Goal: Find specific page/section: Find specific page/section

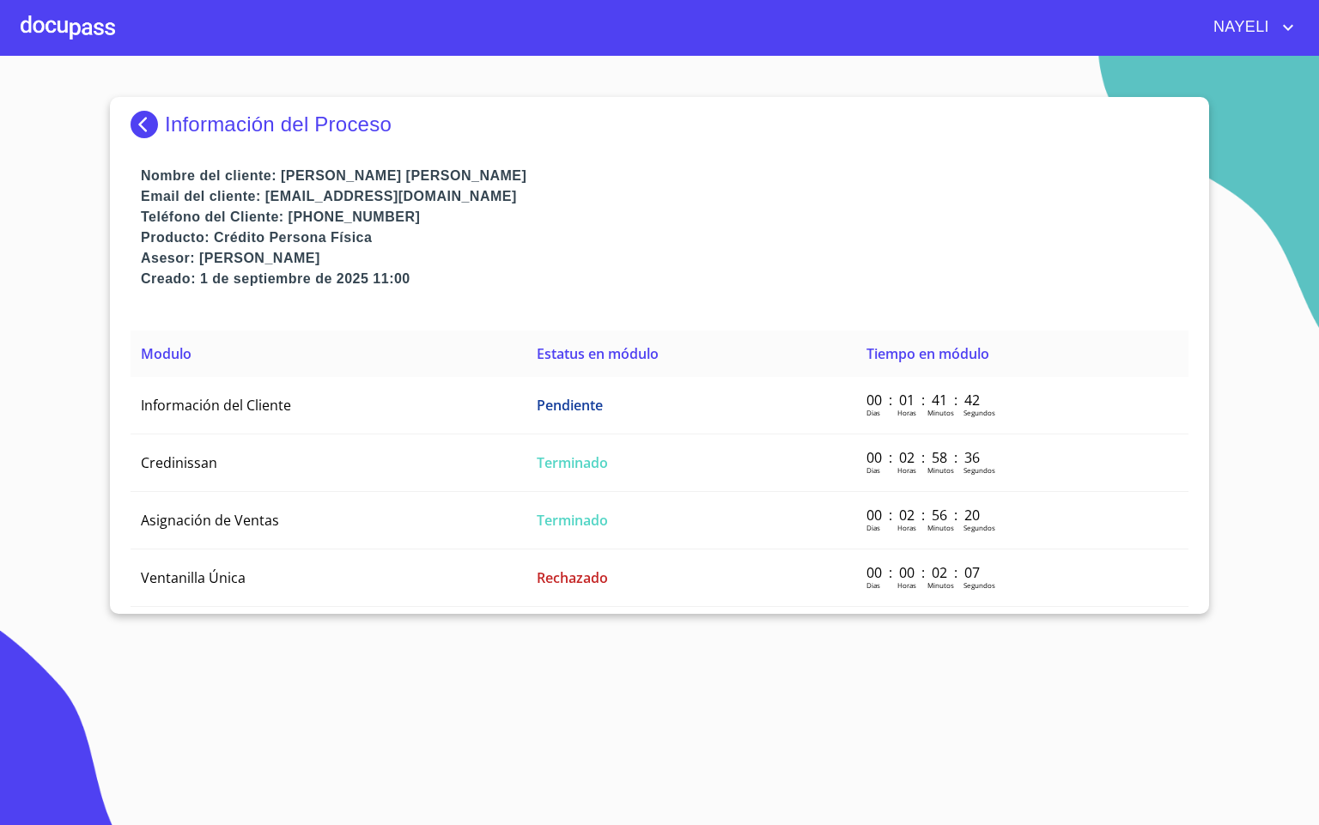
click at [36, 31] on div at bounding box center [68, 27] width 94 height 55
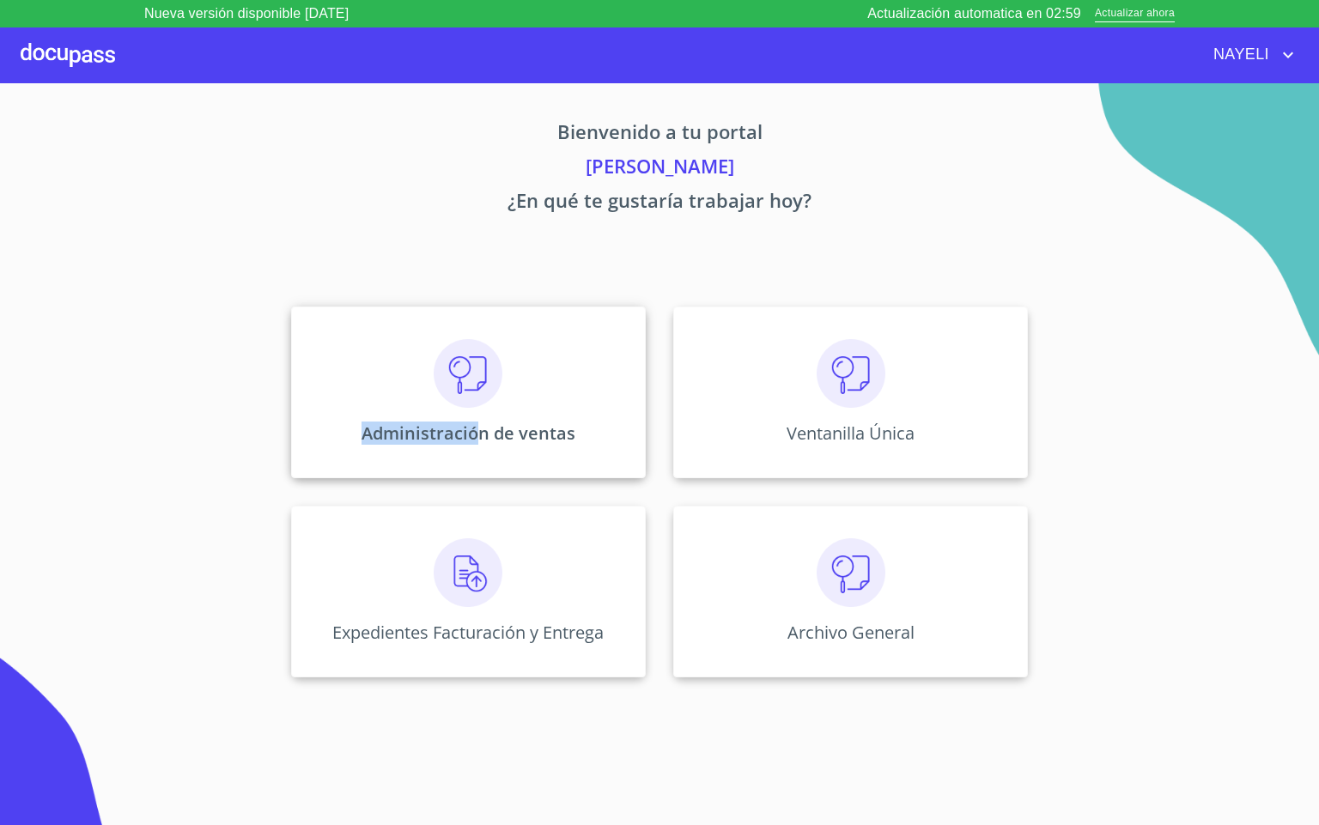
click at [476, 361] on div "Administración de ventas" at bounding box center [468, 392] width 355 height 172
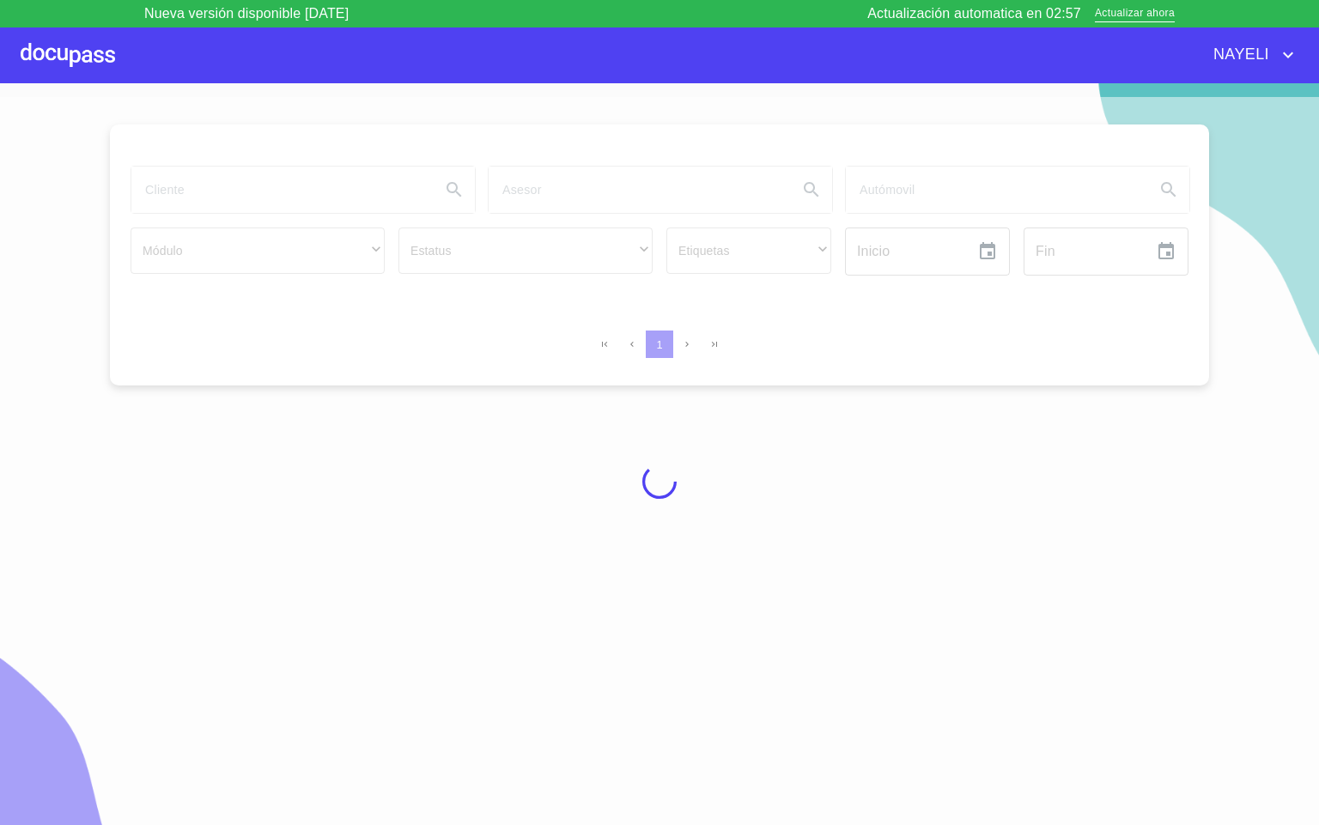
click at [155, 188] on div at bounding box center [659, 481] width 1319 height 769
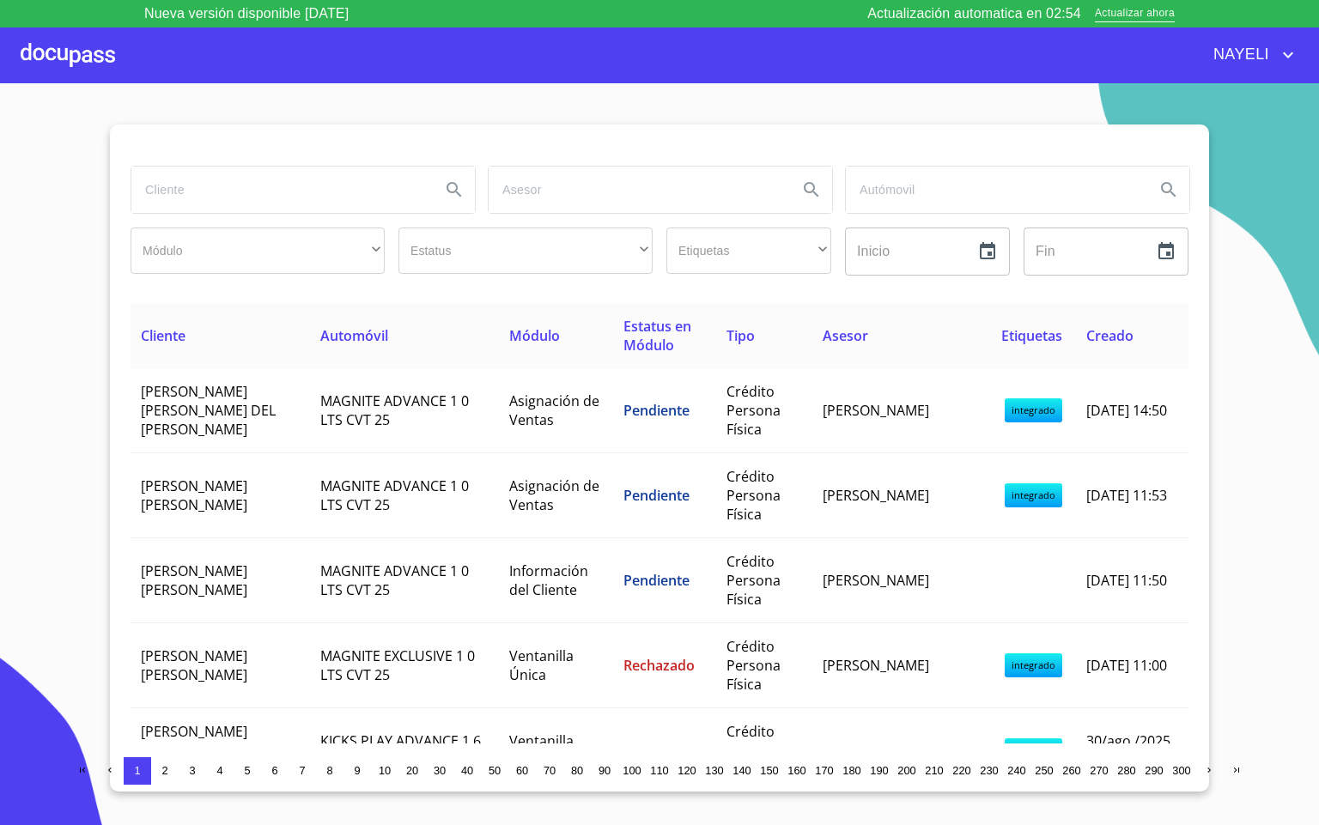
click at [207, 185] on input "search" at bounding box center [278, 190] width 295 height 46
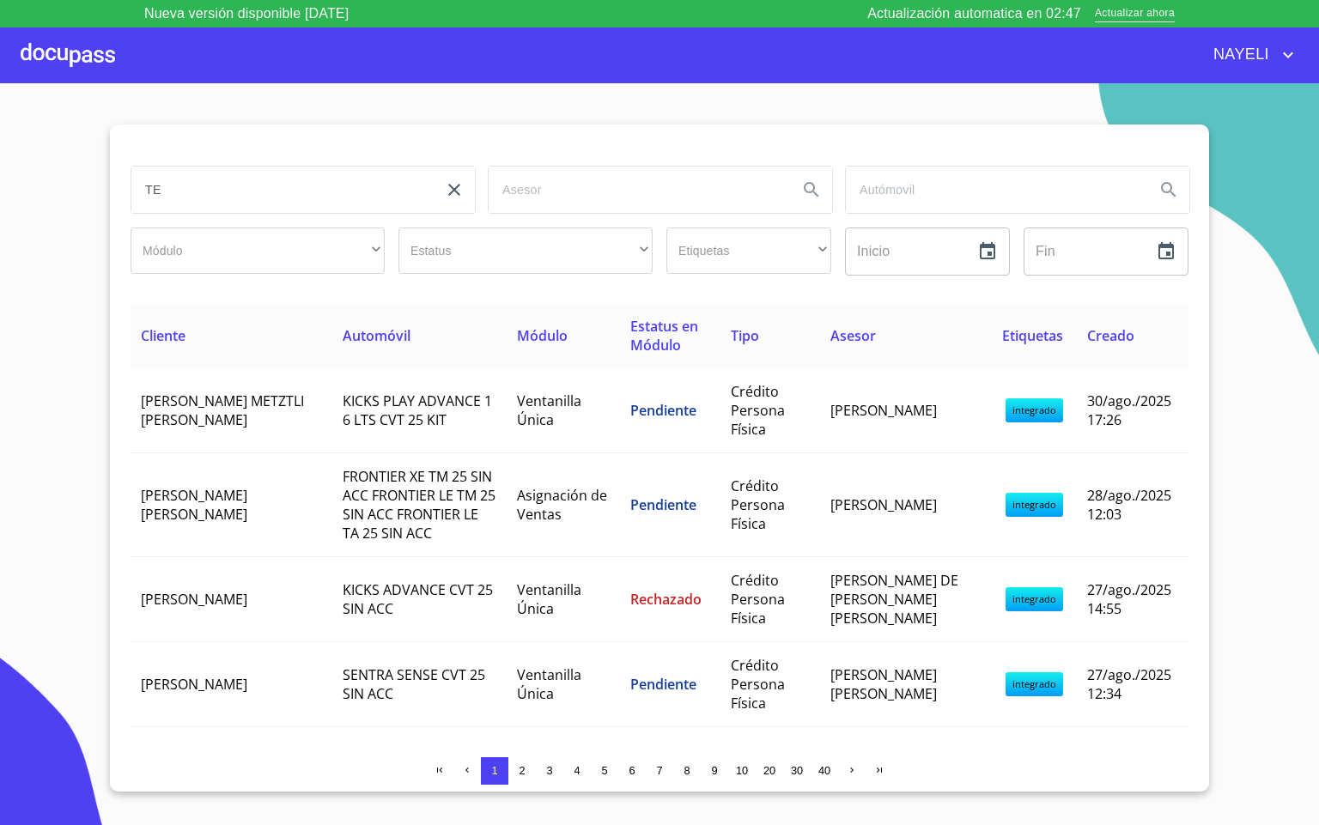
click at [194, 196] on input "TE" at bounding box center [278, 190] width 295 height 46
type input "TA D"
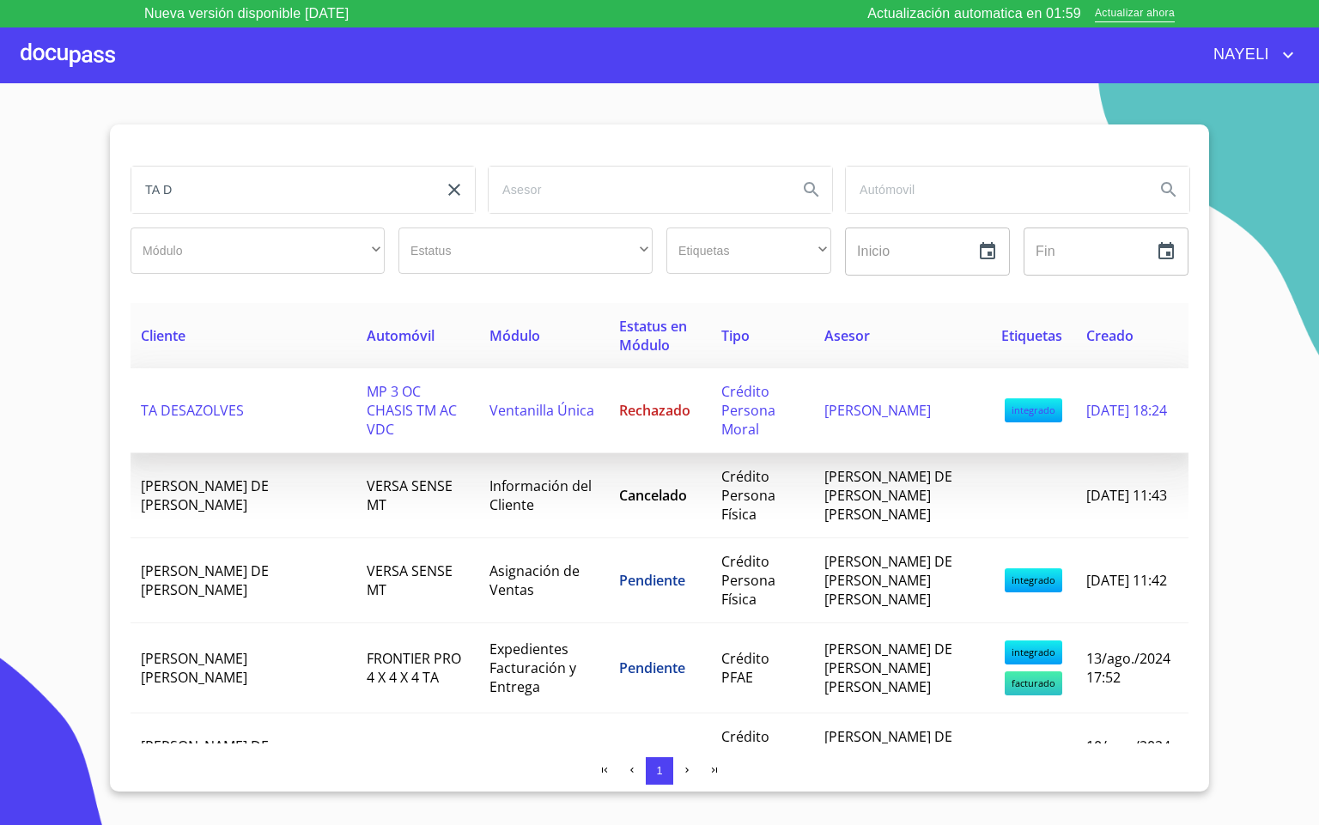
click at [274, 386] on td "TA DESAZOLVES" at bounding box center [243, 410] width 226 height 85
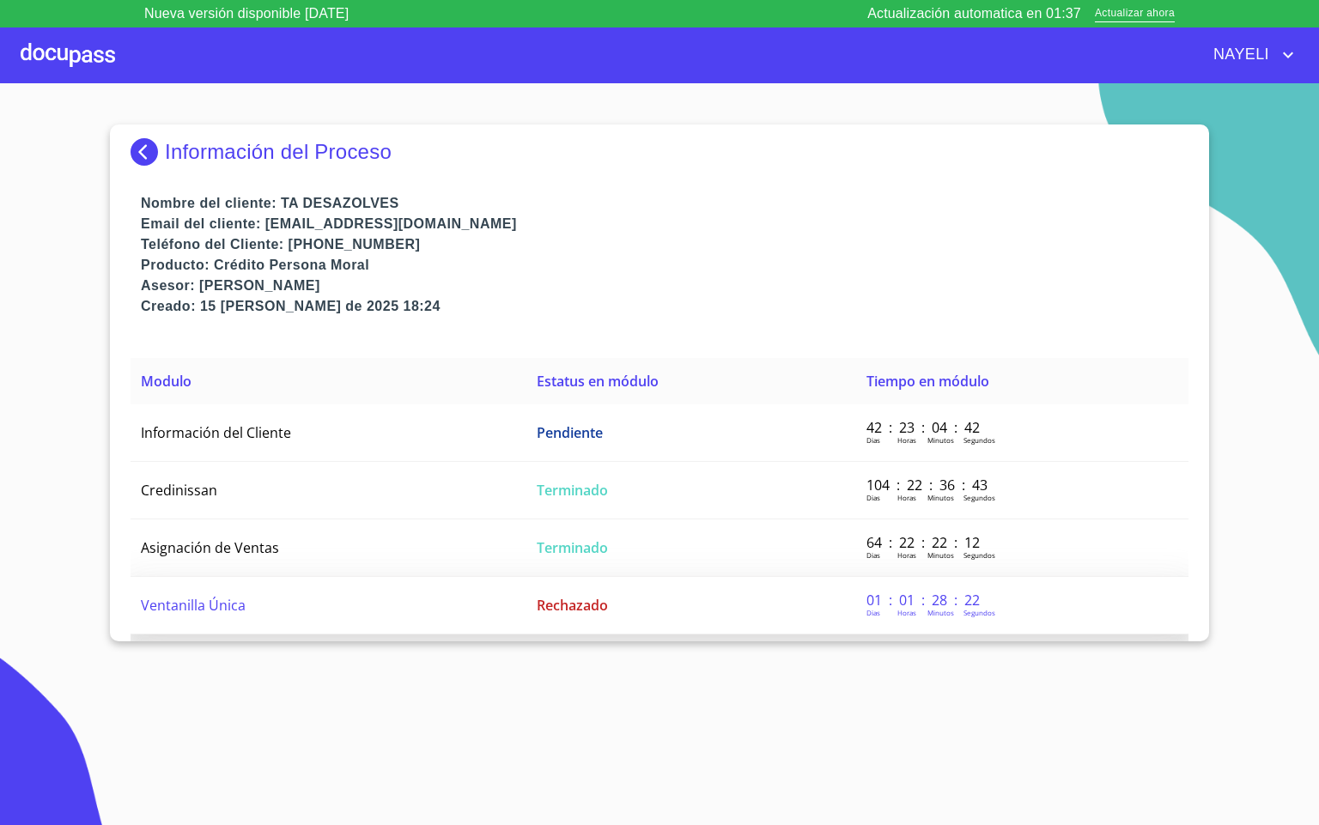
click at [438, 593] on td "Ventanilla Única" at bounding box center [328, 606] width 396 height 58
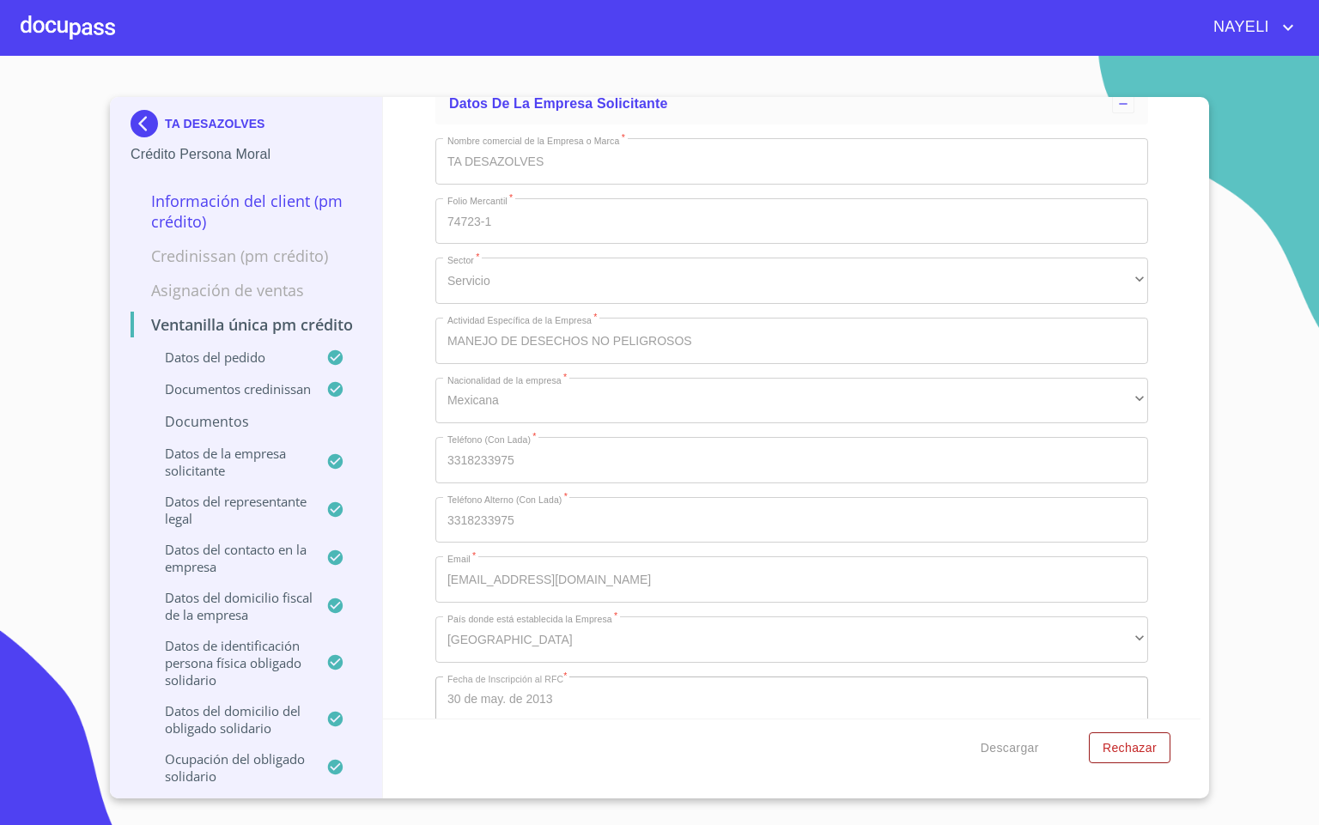
scroll to position [10817, 0]
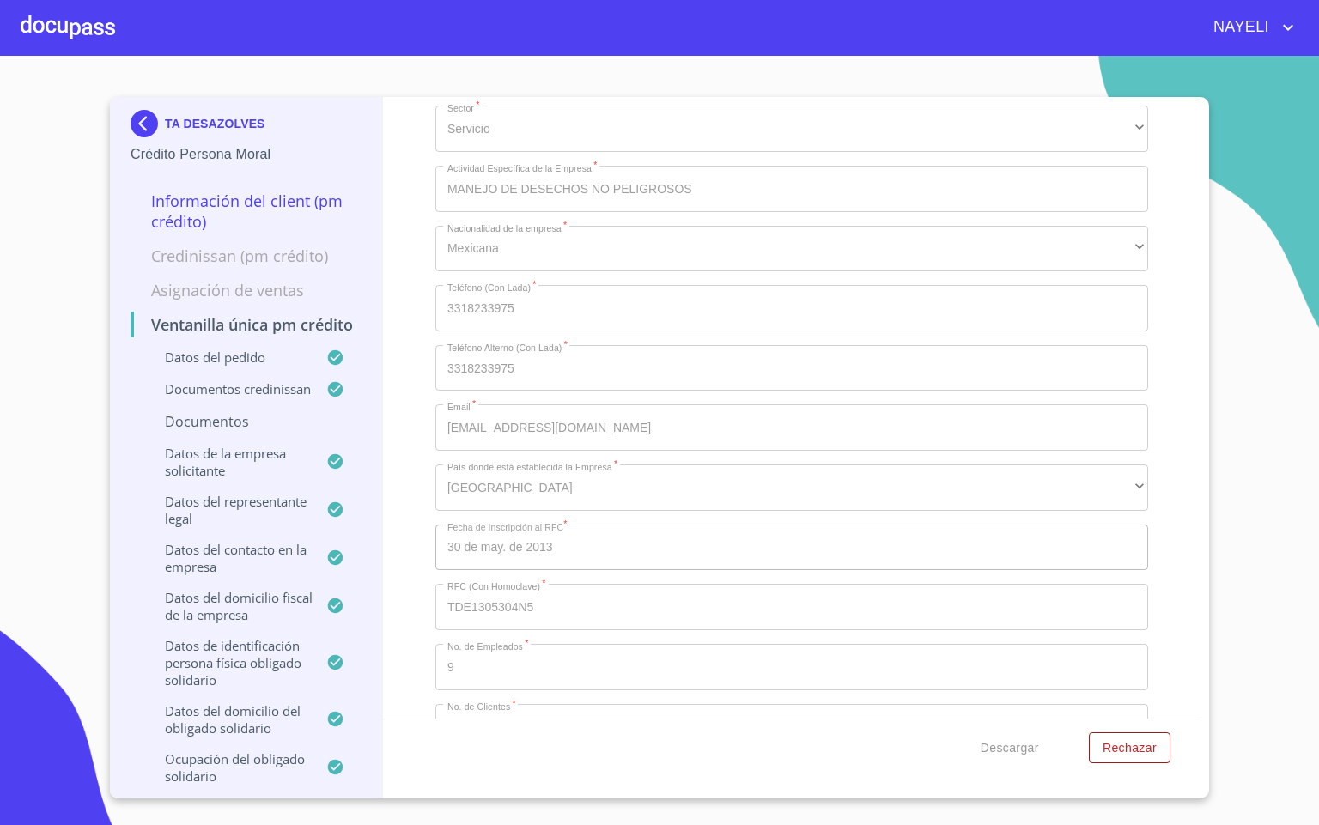
click at [50, 39] on div at bounding box center [68, 27] width 94 height 55
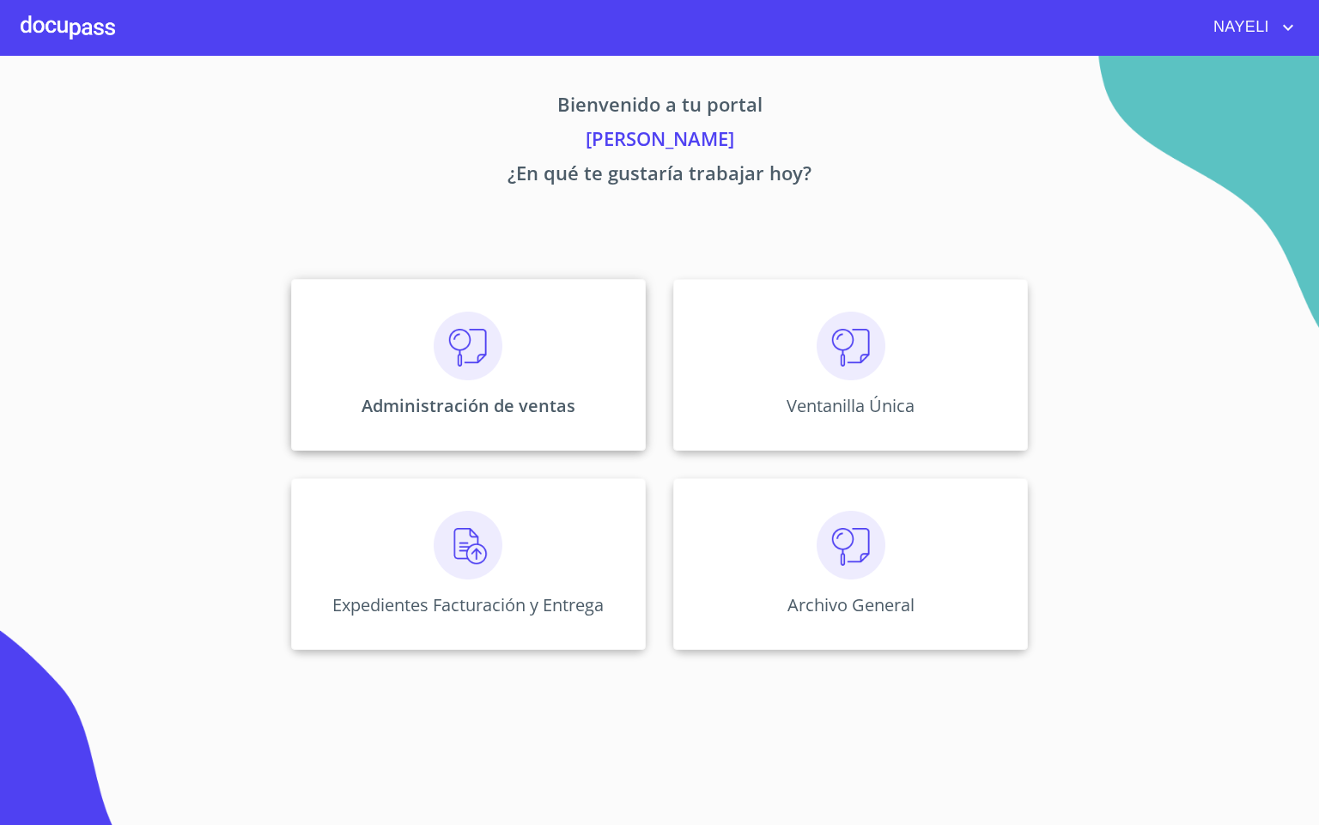
click at [507, 359] on div "Administración de ventas" at bounding box center [468, 365] width 355 height 172
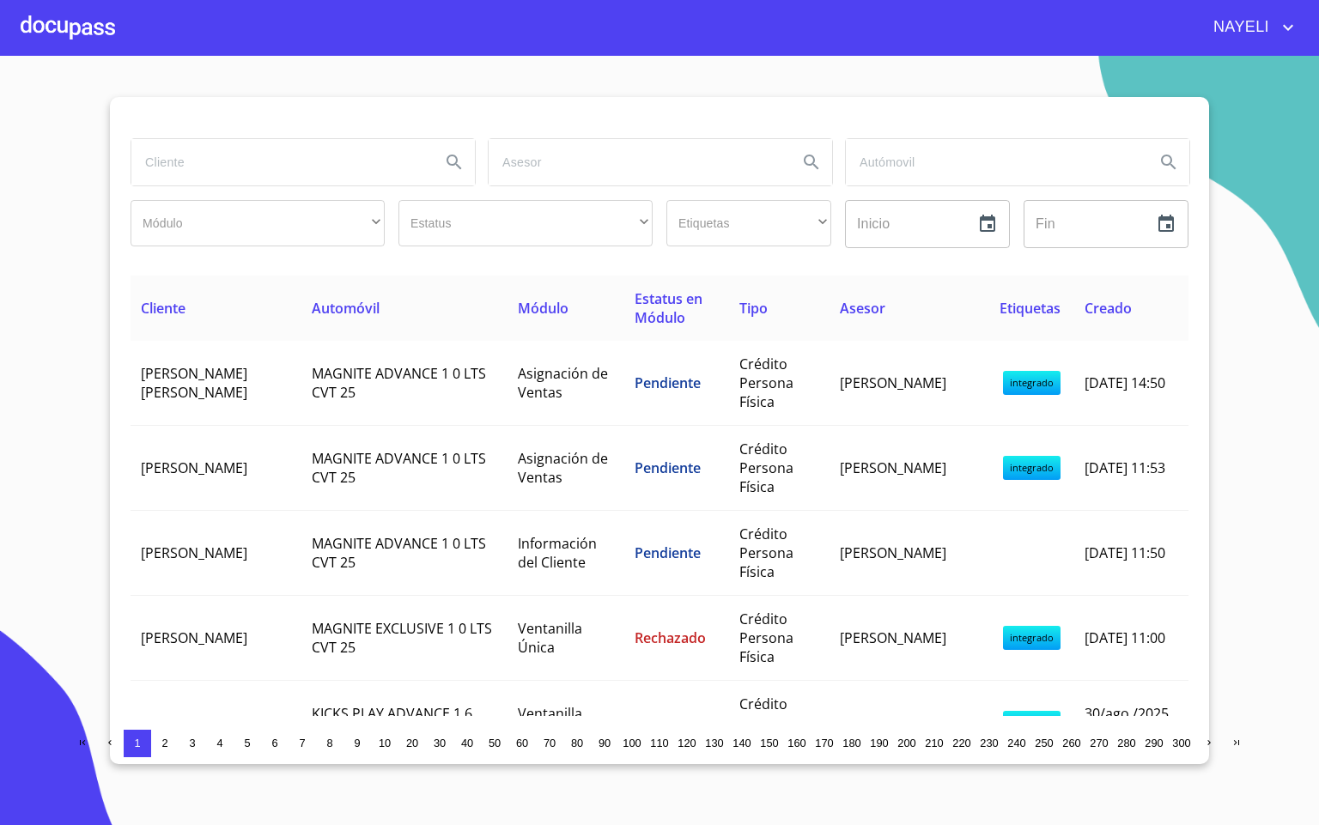
click at [287, 179] on input "search" at bounding box center [278, 162] width 295 height 46
type input "ANGELICA"
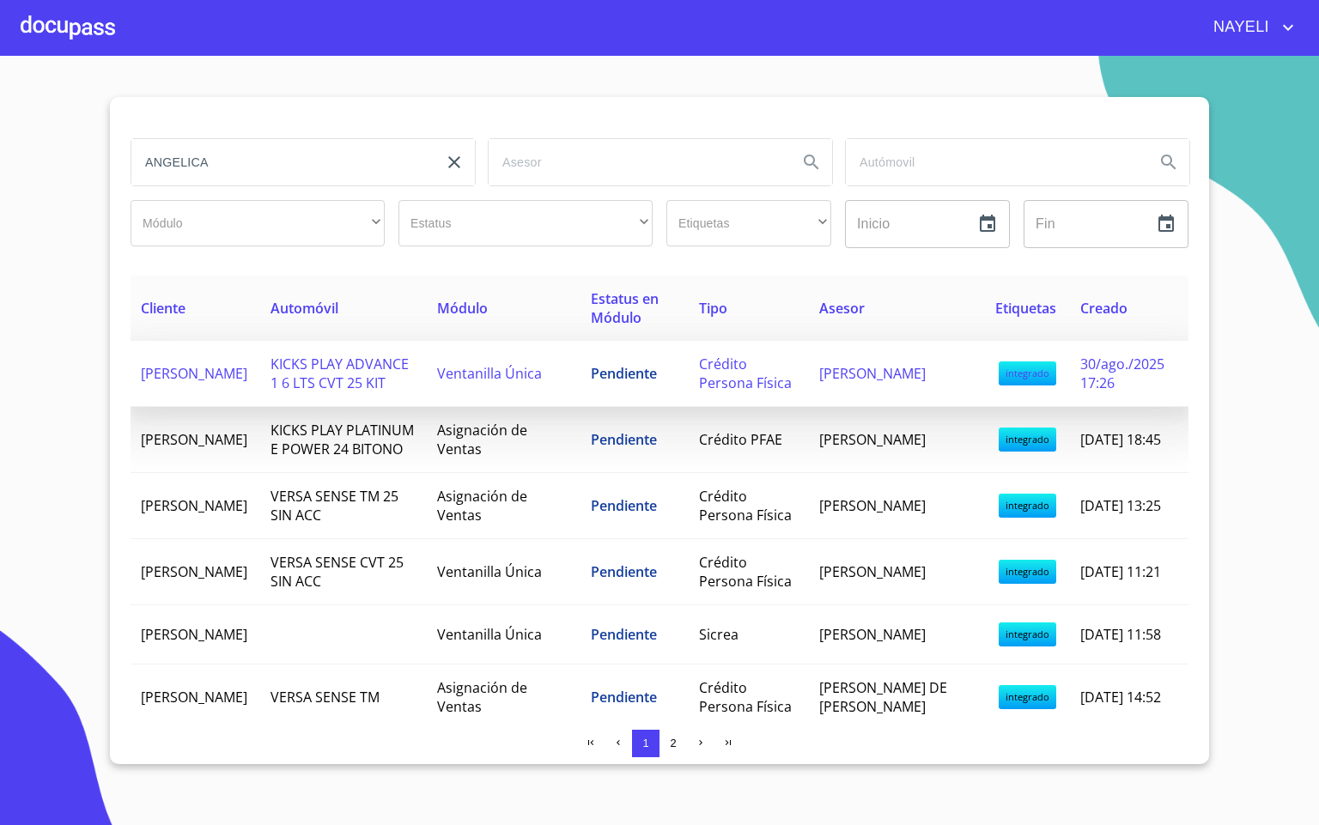
click at [247, 376] on span "[PERSON_NAME]" at bounding box center [194, 373] width 106 height 19
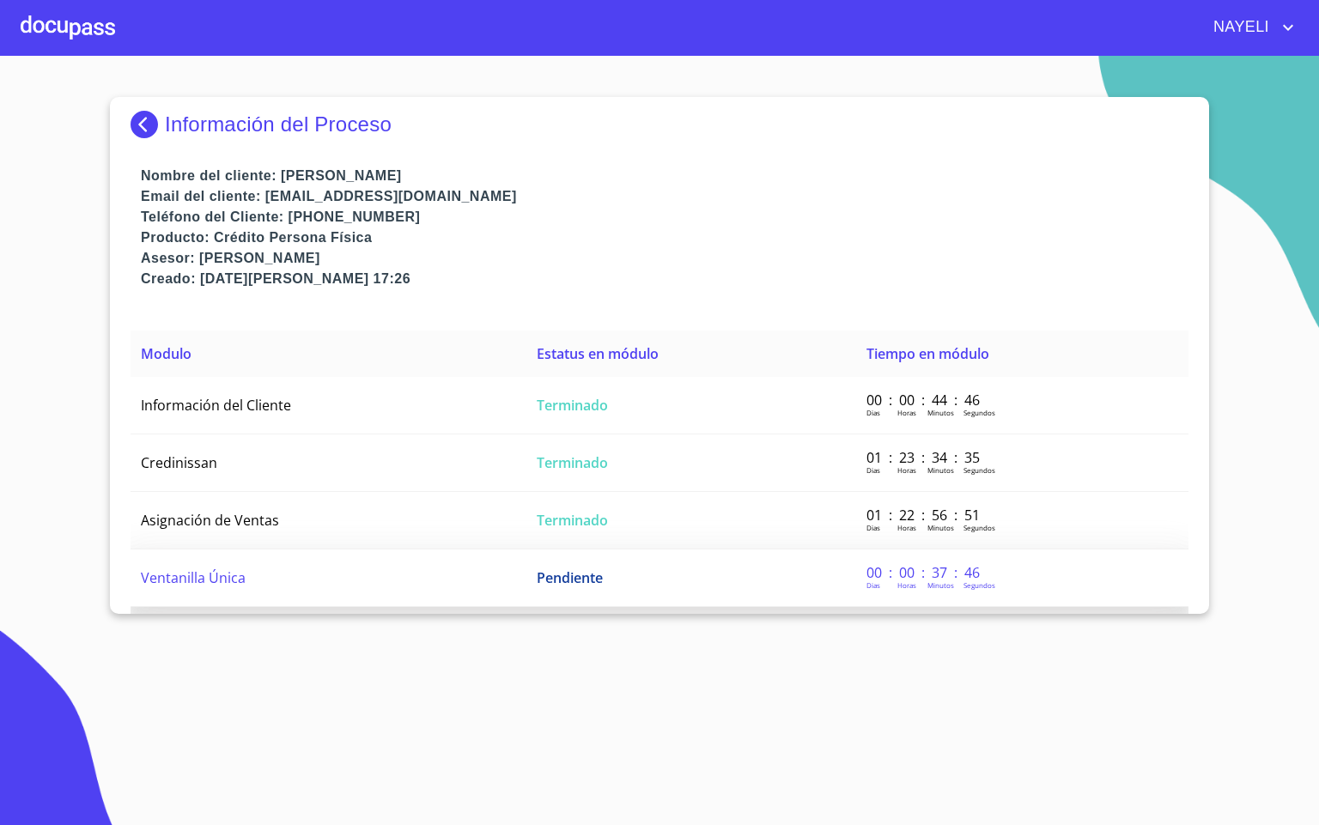
click at [284, 561] on td "Ventanilla Única" at bounding box center [328, 578] width 396 height 58
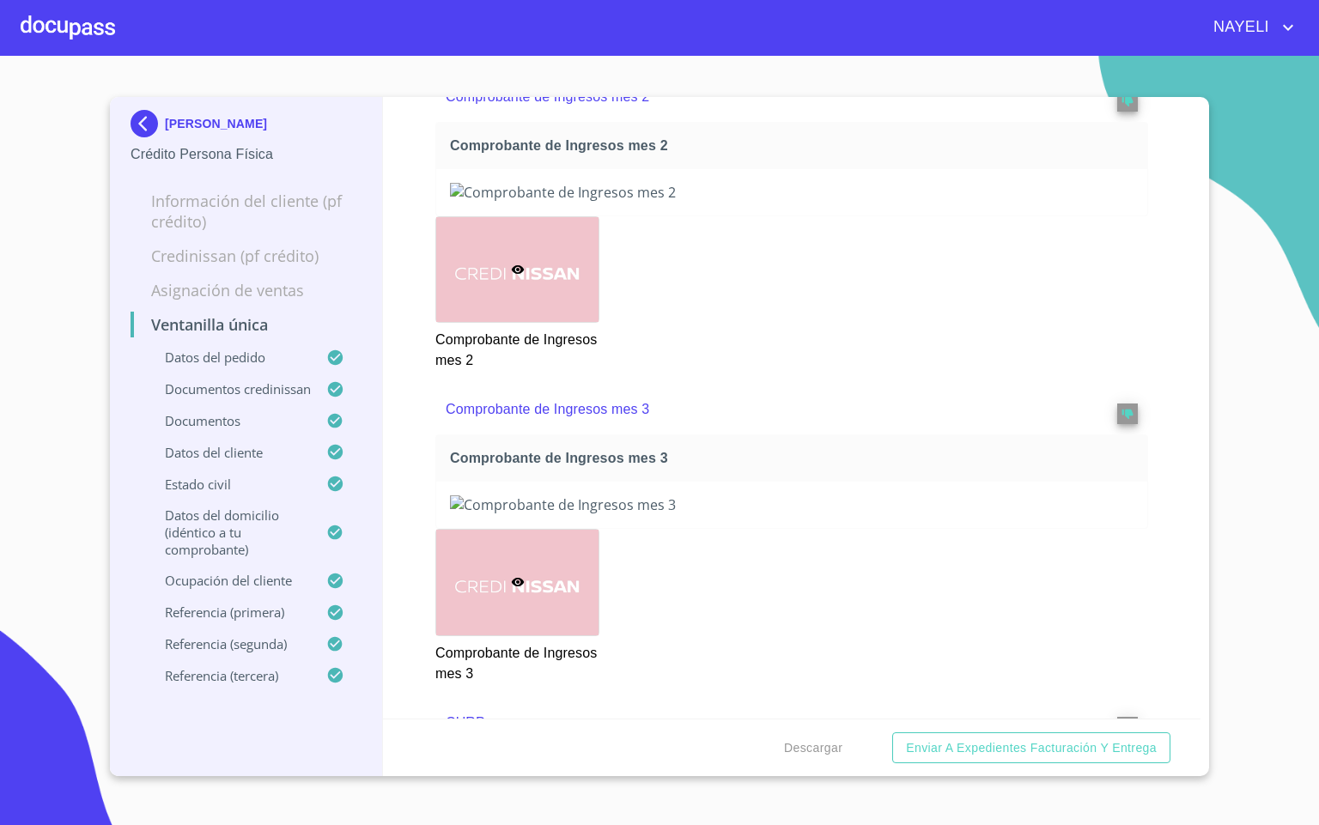
scroll to position [2962, 0]
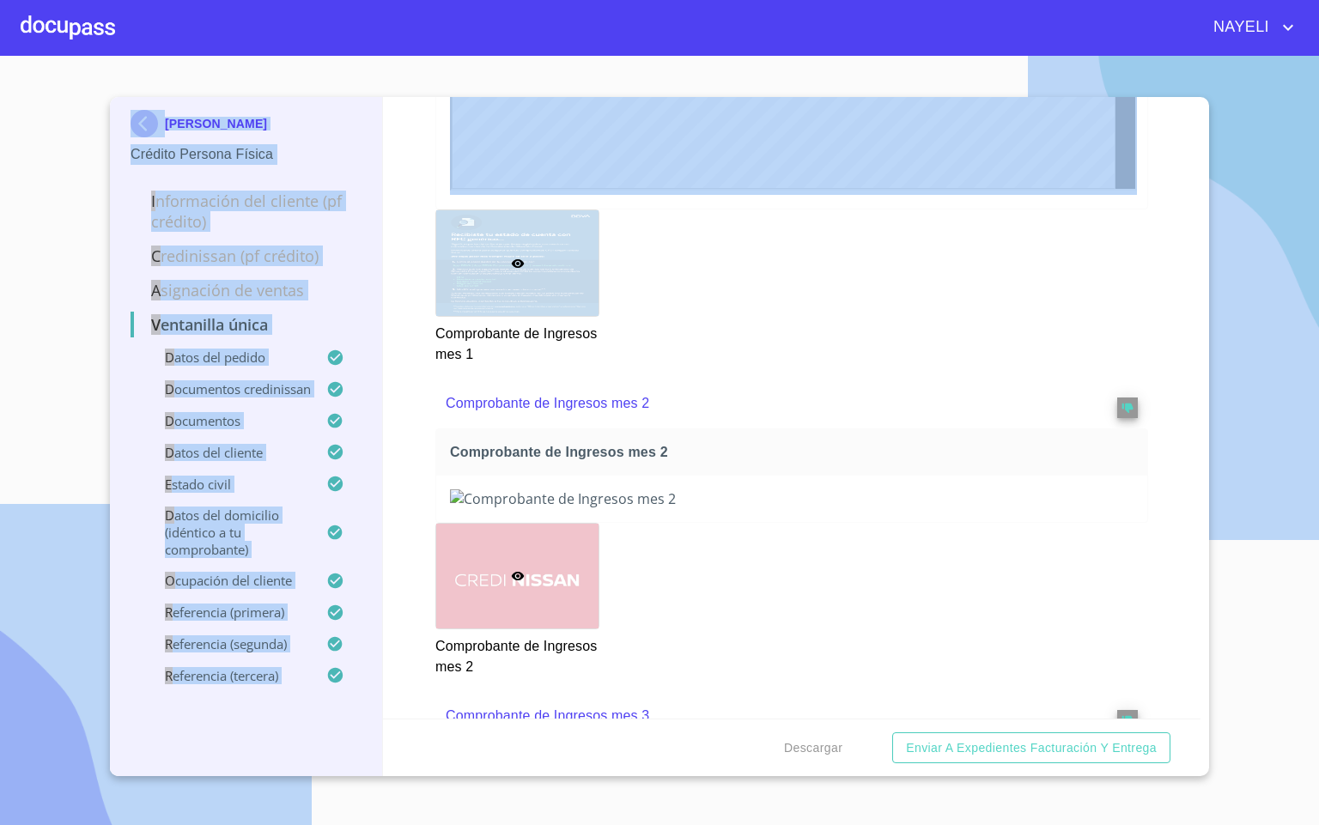
drag, startPoint x: 75, startPoint y: 18, endPoint x: 438, endPoint y: 415, distance: 537.8
click at [438, 415] on div "[PERSON_NAME] [PERSON_NAME] Crédito Persona Física Información del cliente (PF …" at bounding box center [659, 412] width 1319 height 825
click at [68, 21] on div at bounding box center [68, 27] width 94 height 55
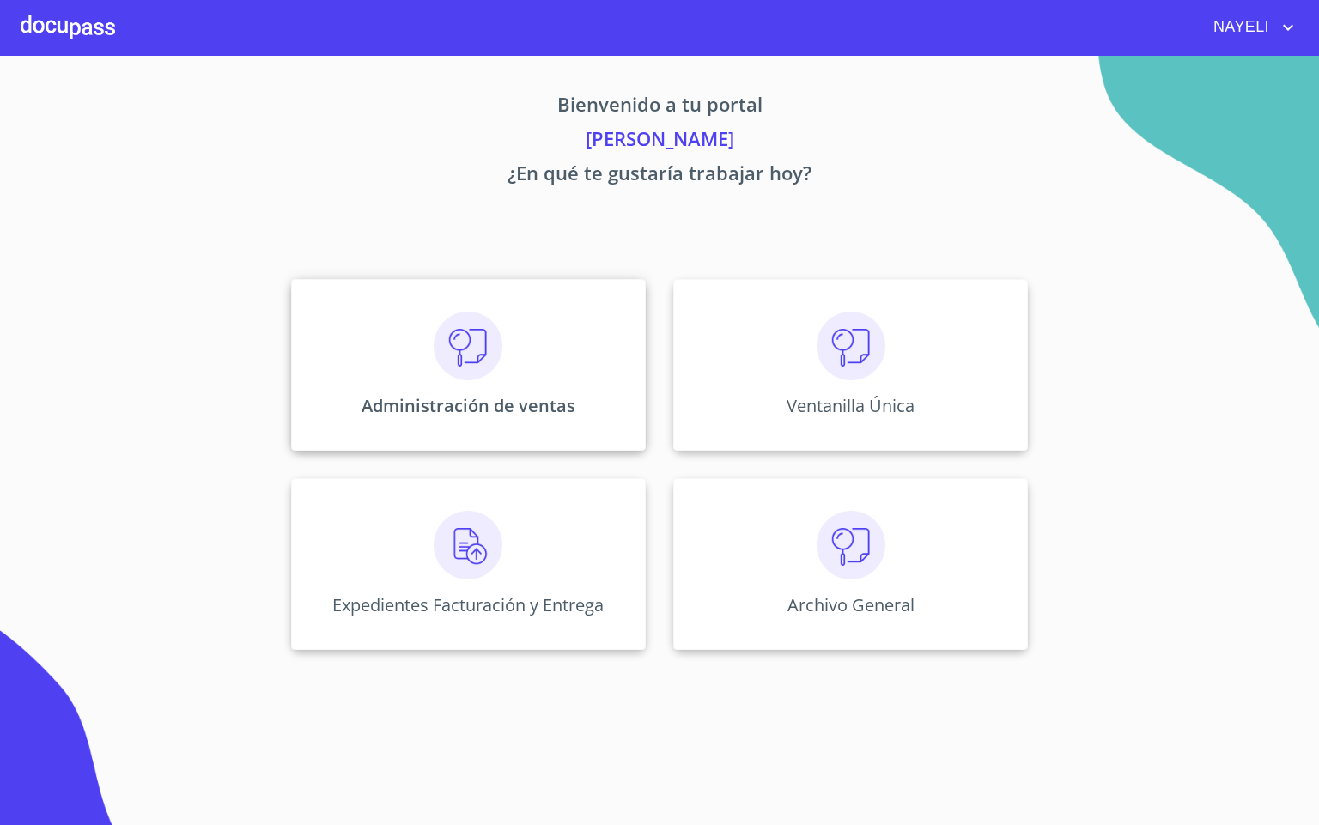
click at [531, 377] on div "Administración de ventas" at bounding box center [468, 365] width 355 height 172
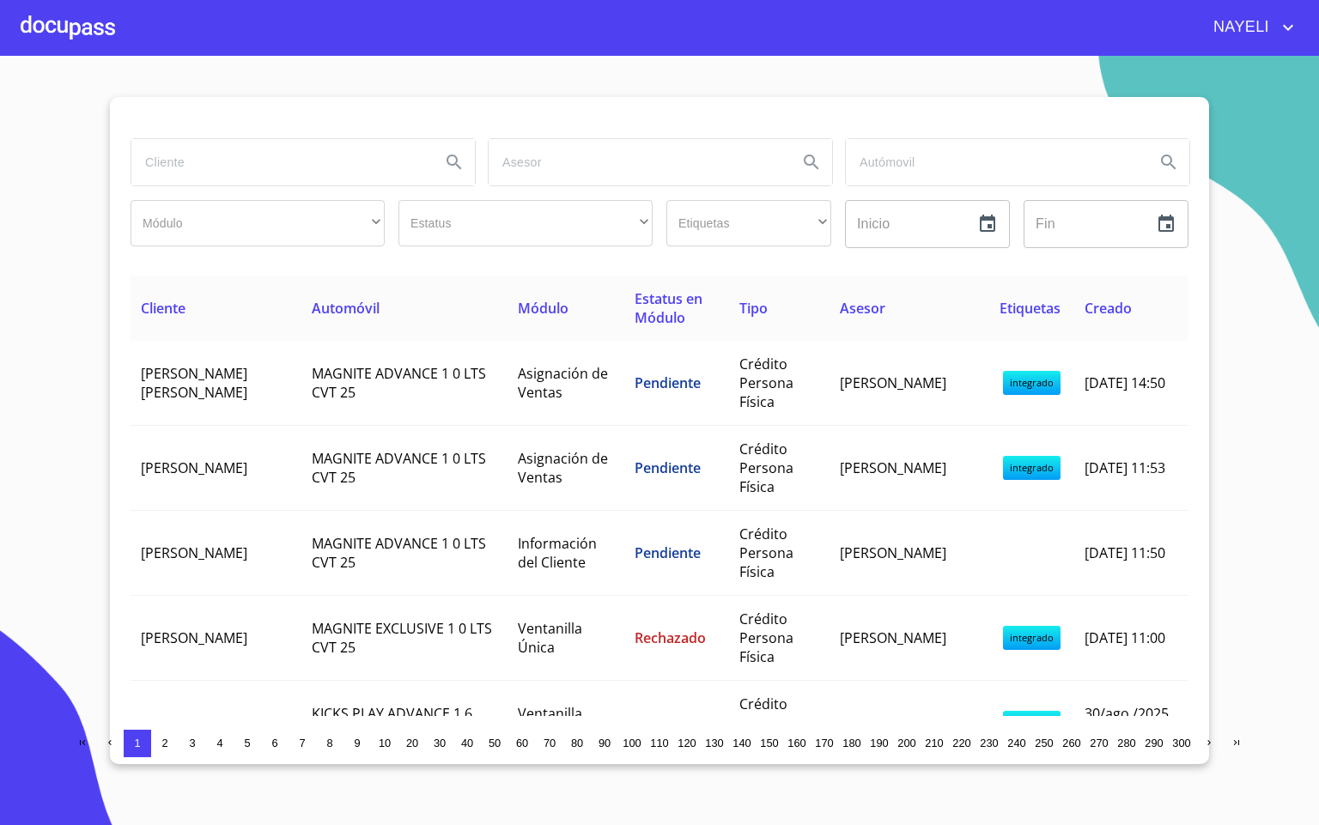
drag, startPoint x: 181, startPoint y: 179, endPoint x: 191, endPoint y: 179, distance: 10.3
click at [191, 179] on input "search" at bounding box center [278, 162] width 295 height 46
type input "[PERSON_NAME]"
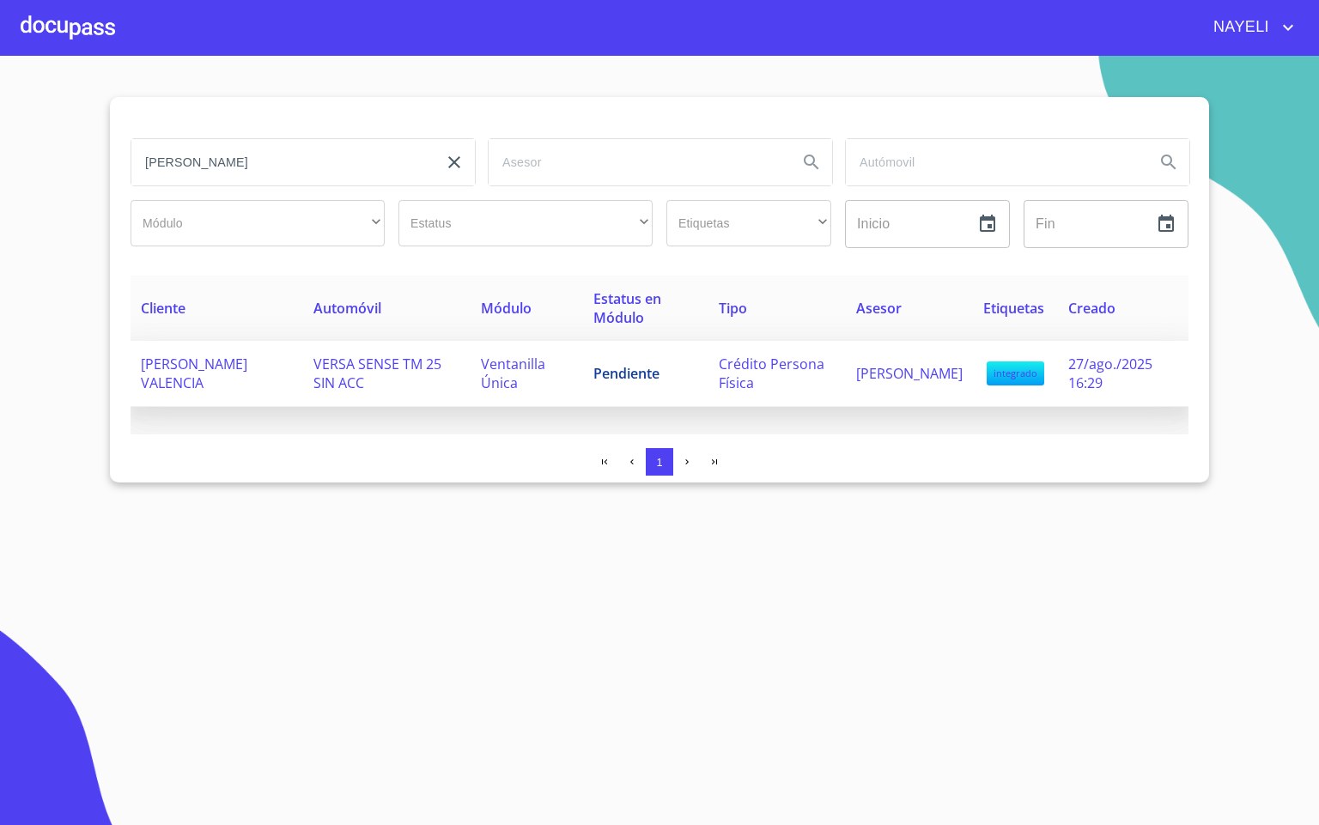
click at [238, 358] on span "[PERSON_NAME] VALENCIA" at bounding box center [194, 374] width 106 height 38
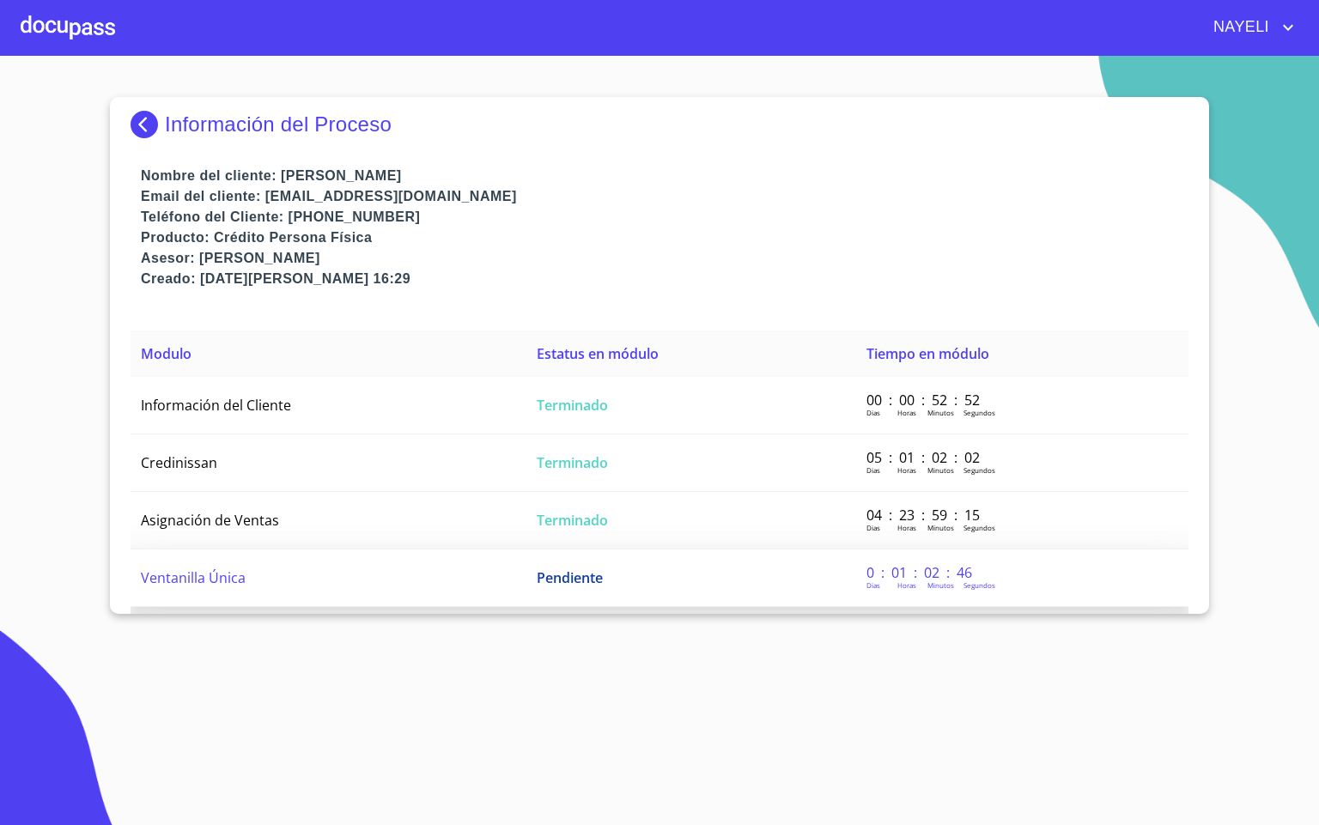
click at [292, 582] on td "Ventanilla Única" at bounding box center [328, 578] width 396 height 58
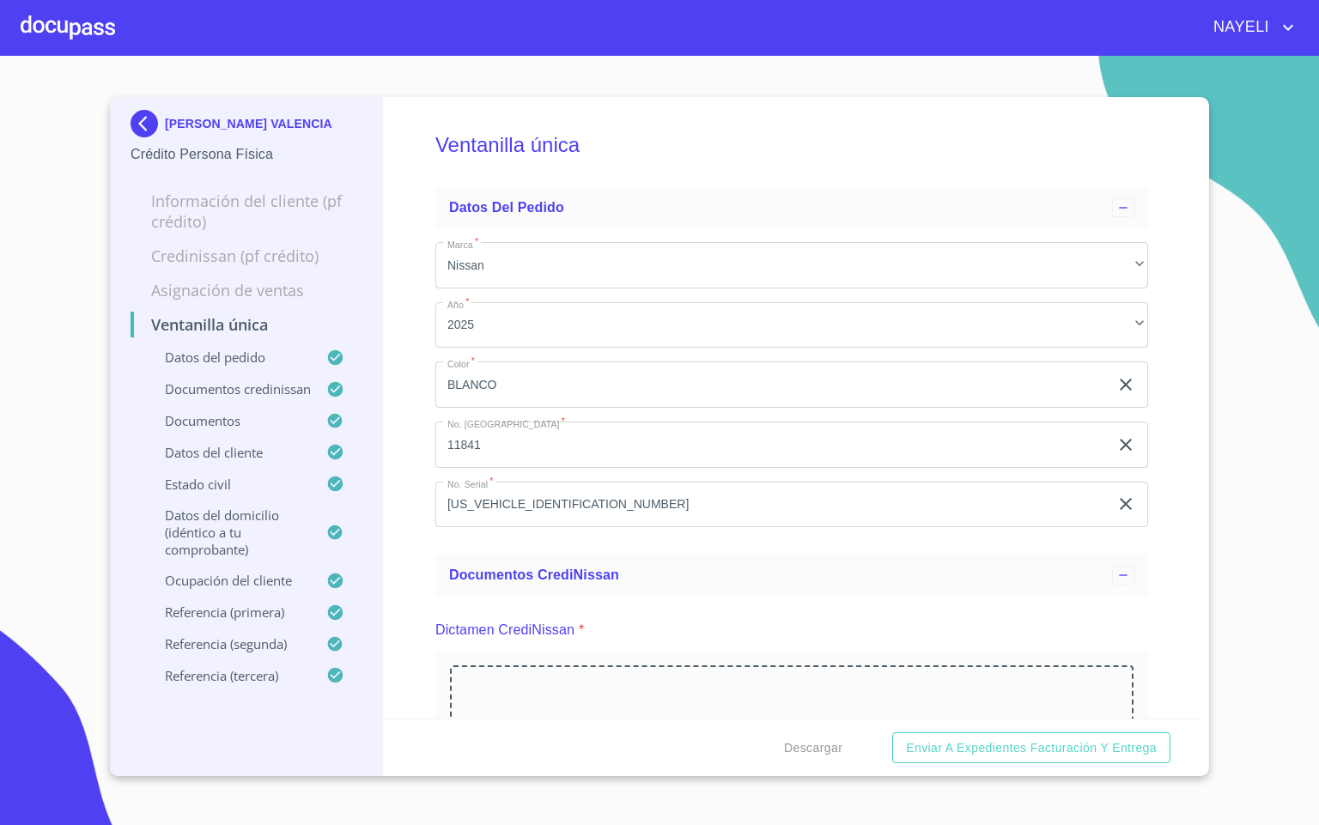
click at [1165, 425] on div "Ventanilla única Datos del pedido Marca   * Nissan ​ Año   * 2025 ​ Color   * B…" at bounding box center [792, 408] width 818 height 622
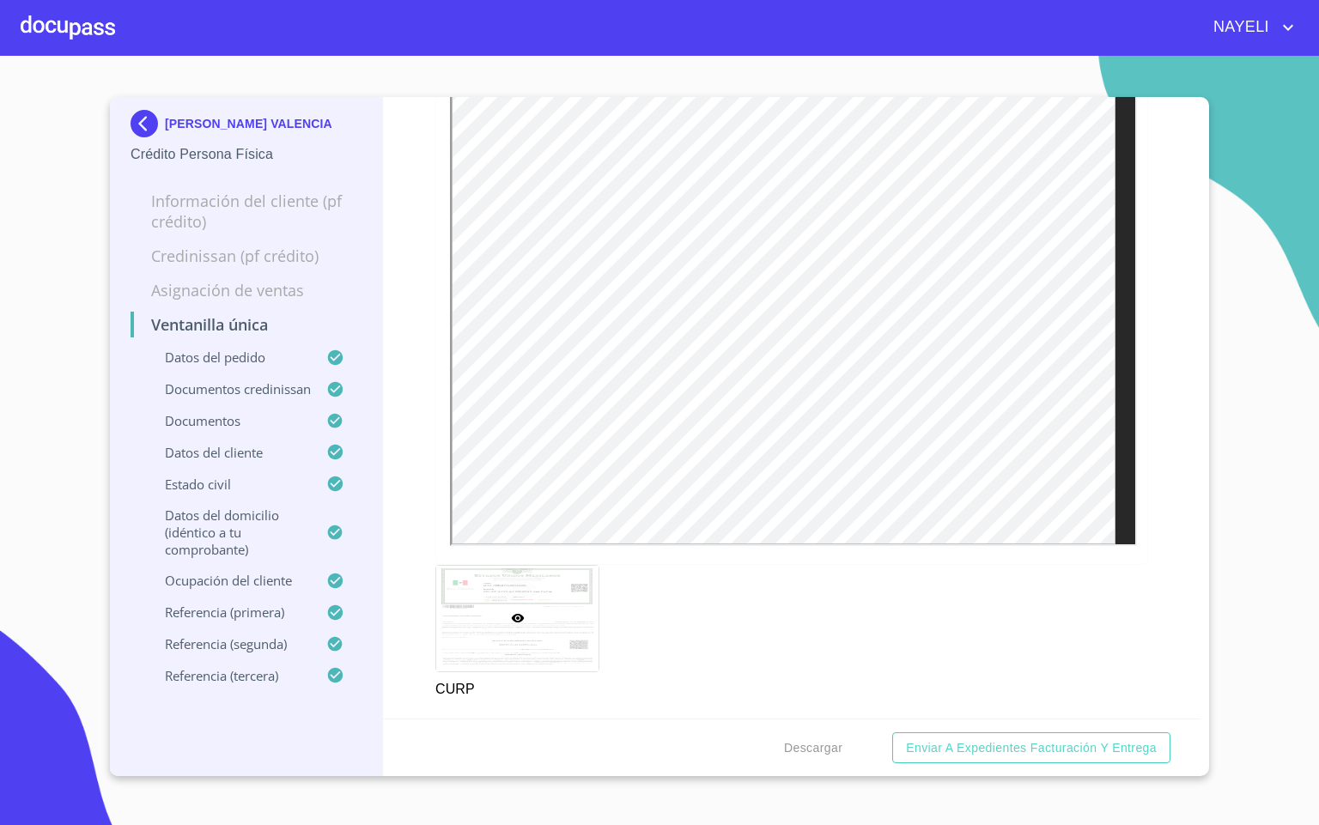
scroll to position [4765, 0]
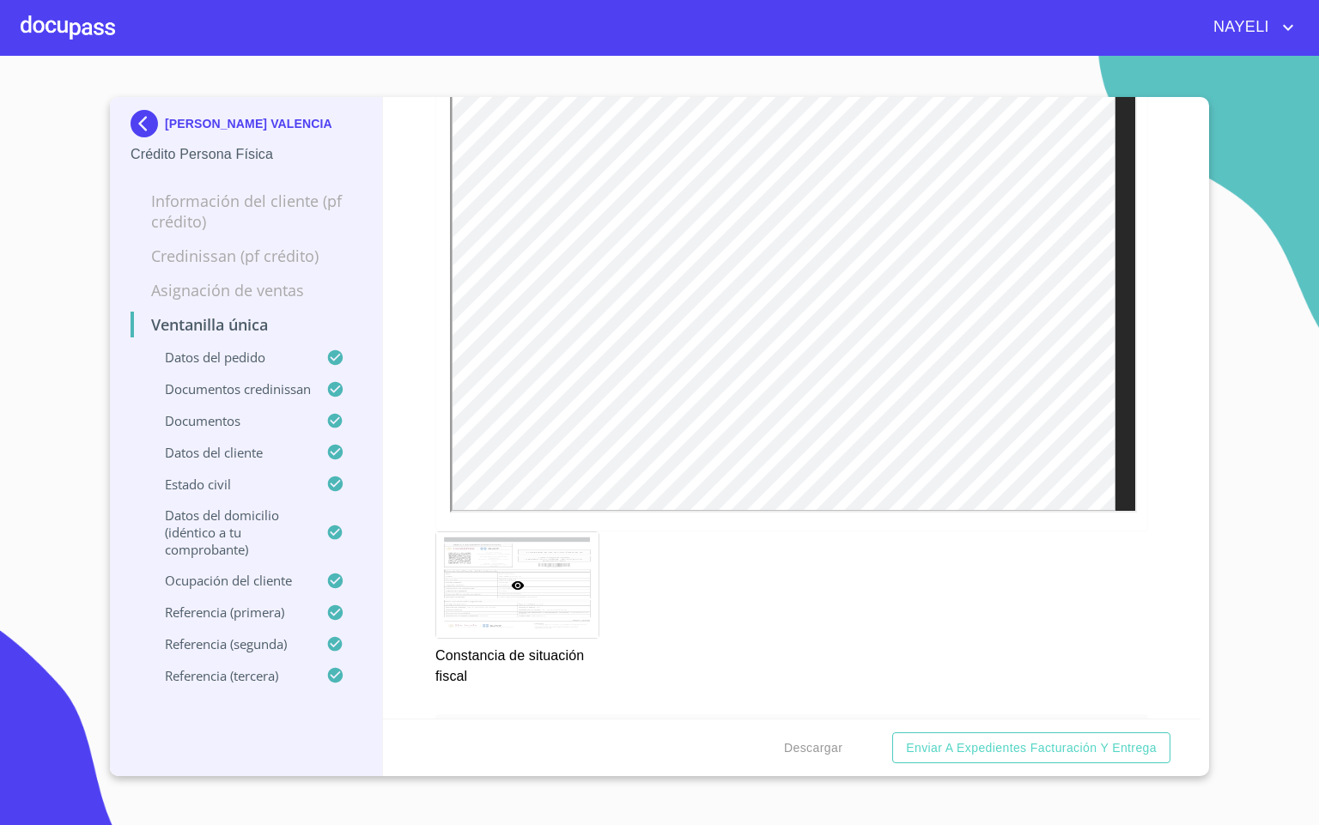
click at [60, 49] on div at bounding box center [68, 27] width 94 height 55
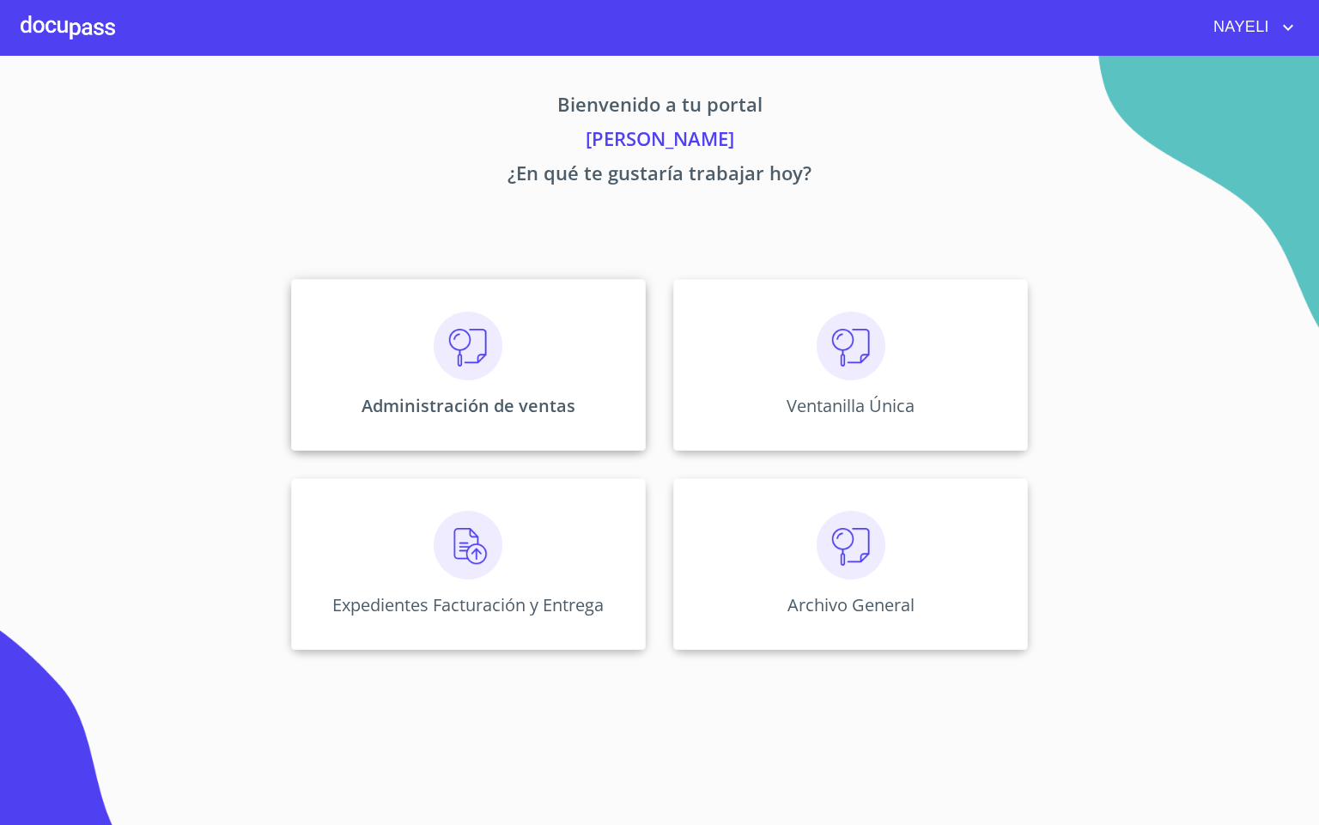
click at [515, 336] on div "Administración de ventas" at bounding box center [468, 365] width 355 height 172
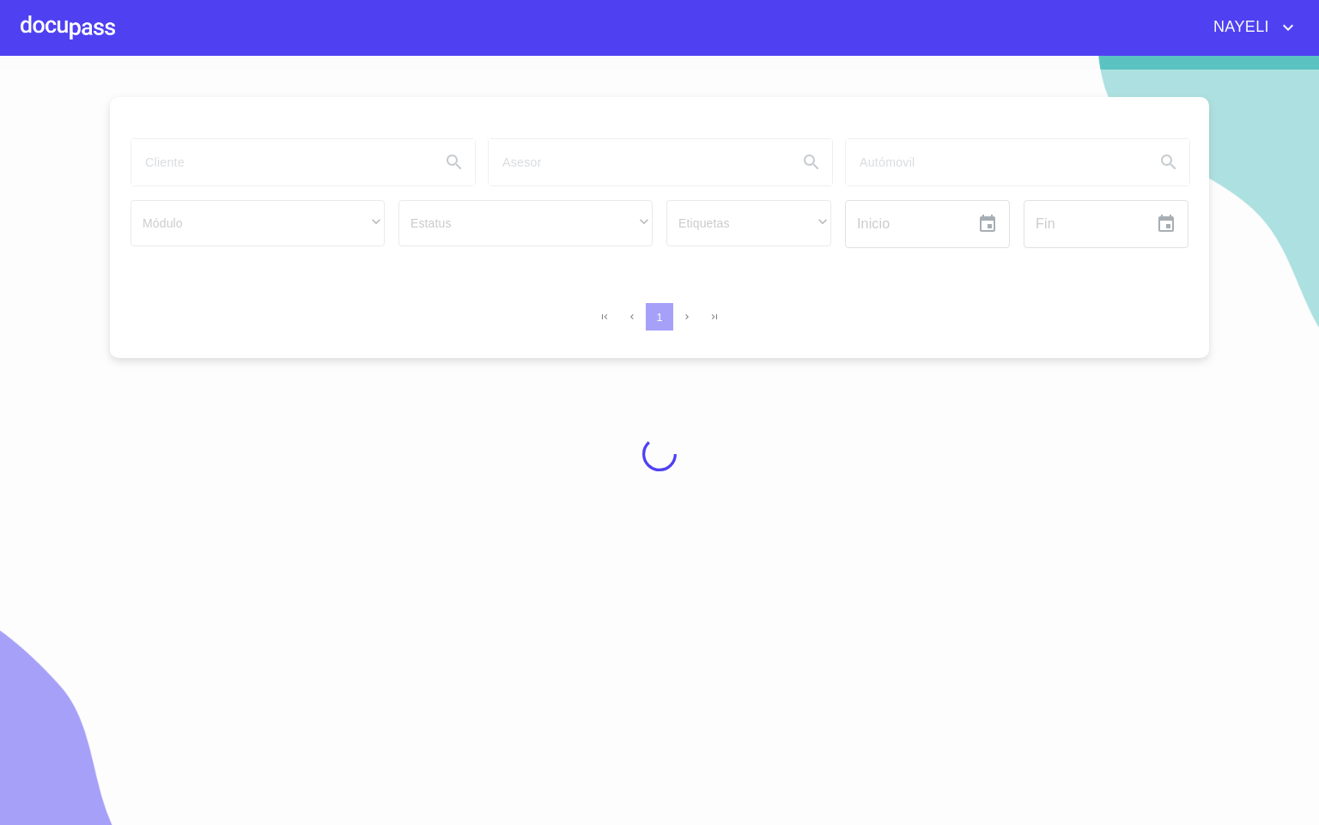
click at [301, 166] on div at bounding box center [659, 454] width 1319 height 769
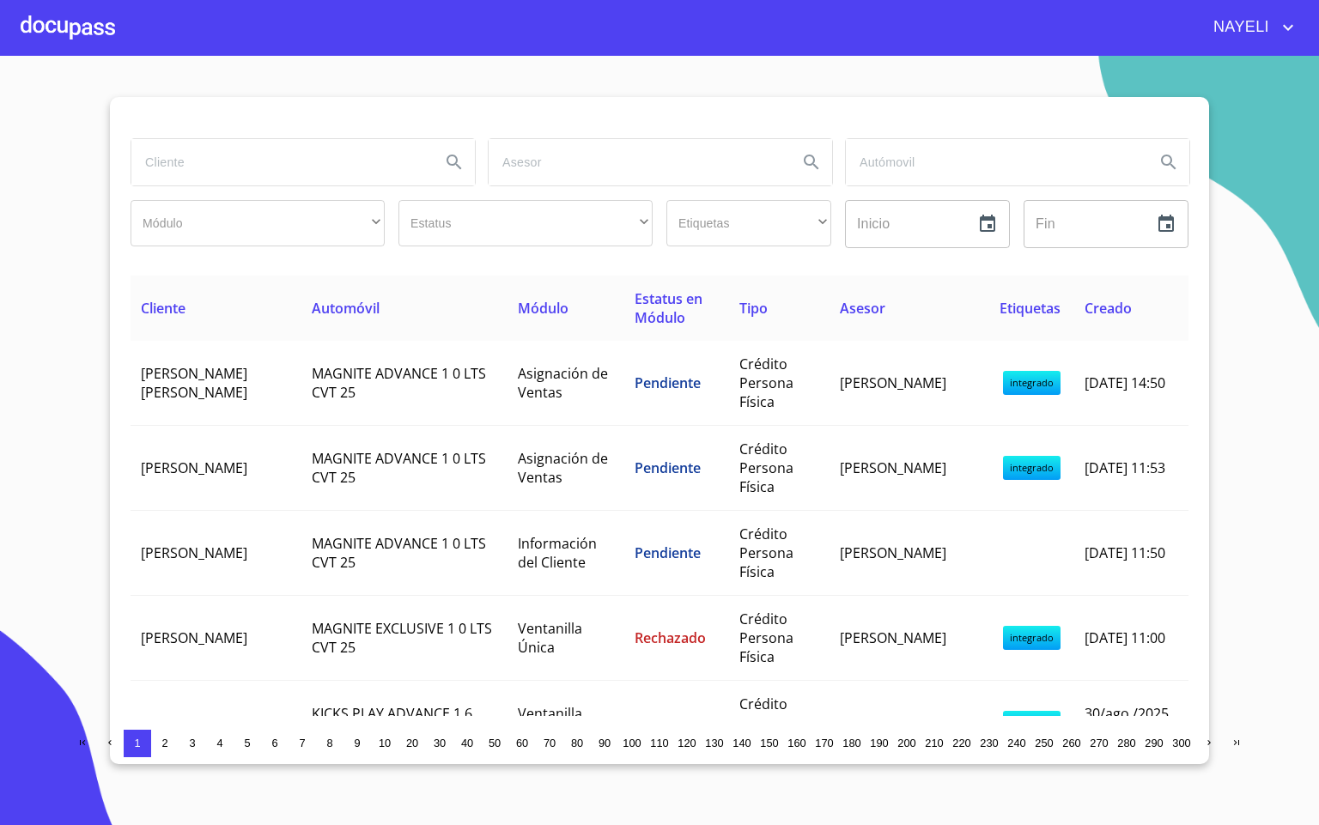
click at [235, 168] on input "search" at bounding box center [278, 162] width 295 height 46
type input "ta d"
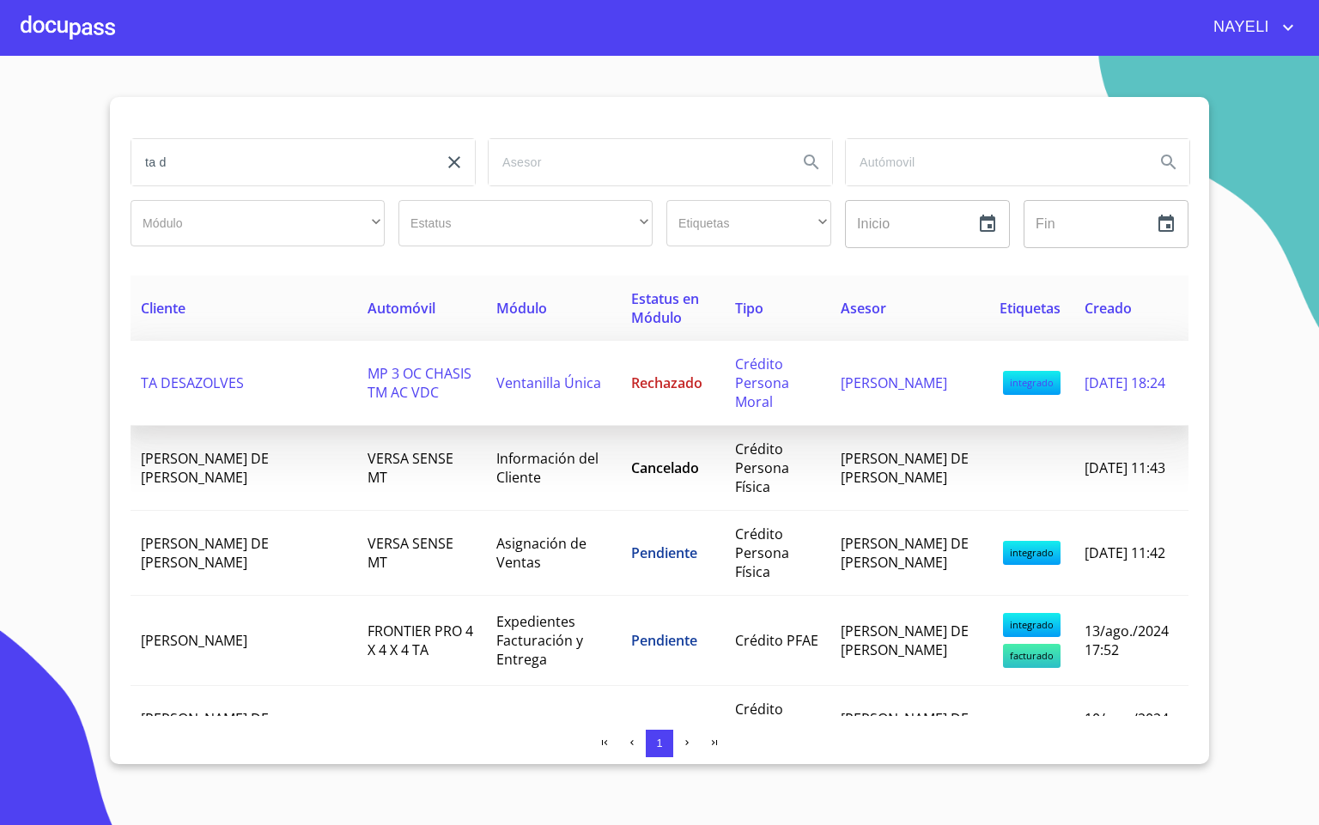
click at [367, 377] on span "MP 3 OC CHASIS TM AC VDC" at bounding box center [419, 383] width 104 height 38
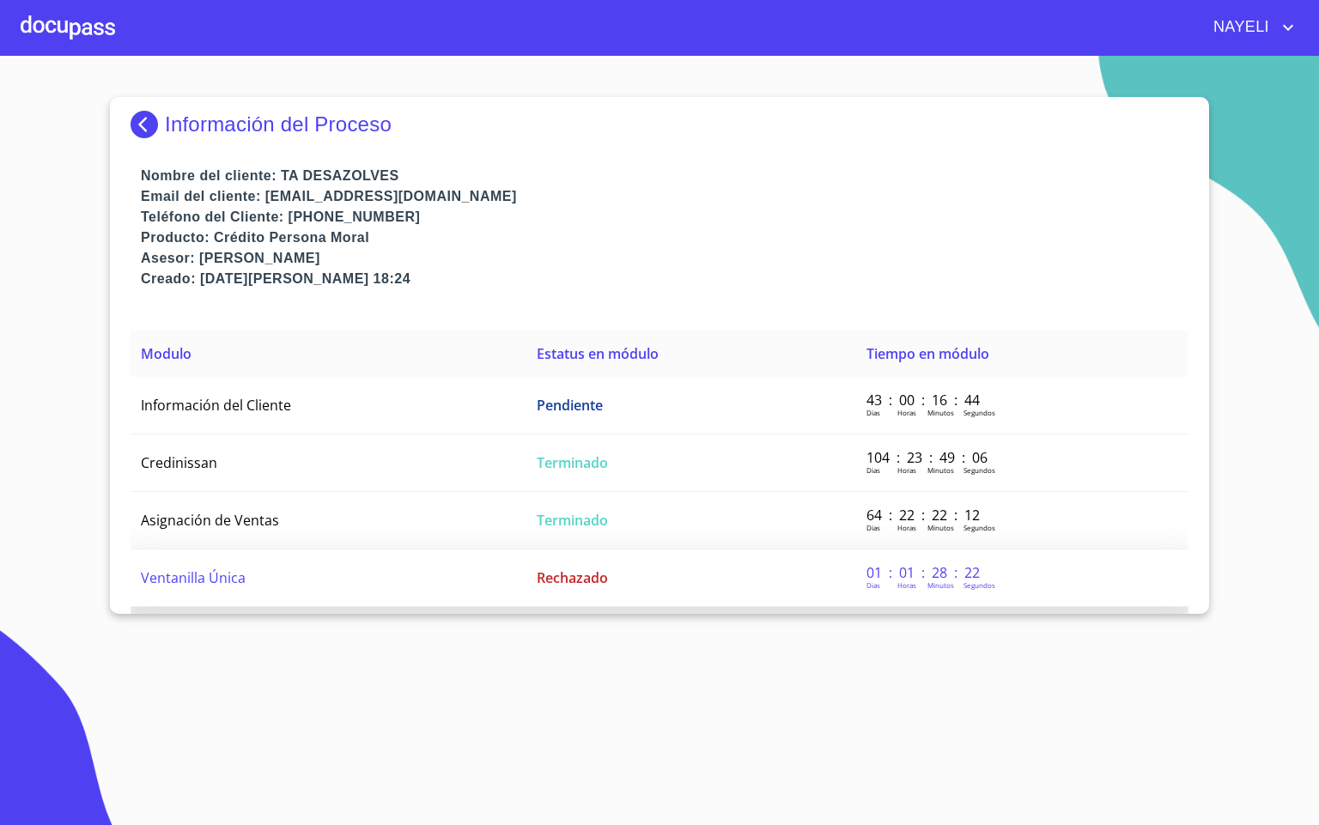
click at [333, 570] on td "Ventanilla Única" at bounding box center [328, 578] width 396 height 58
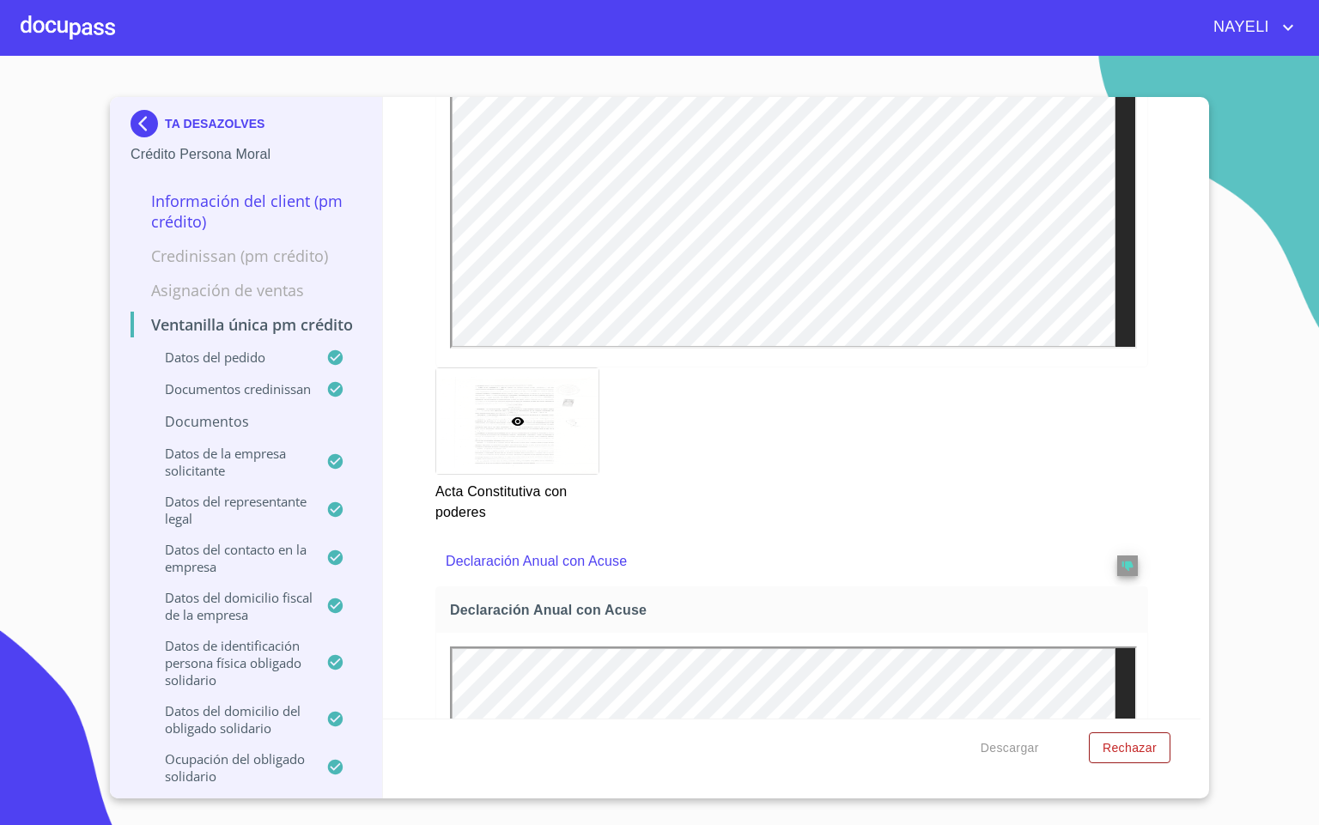
scroll to position [5022, 0]
